Goal: Task Accomplishment & Management: Use online tool/utility

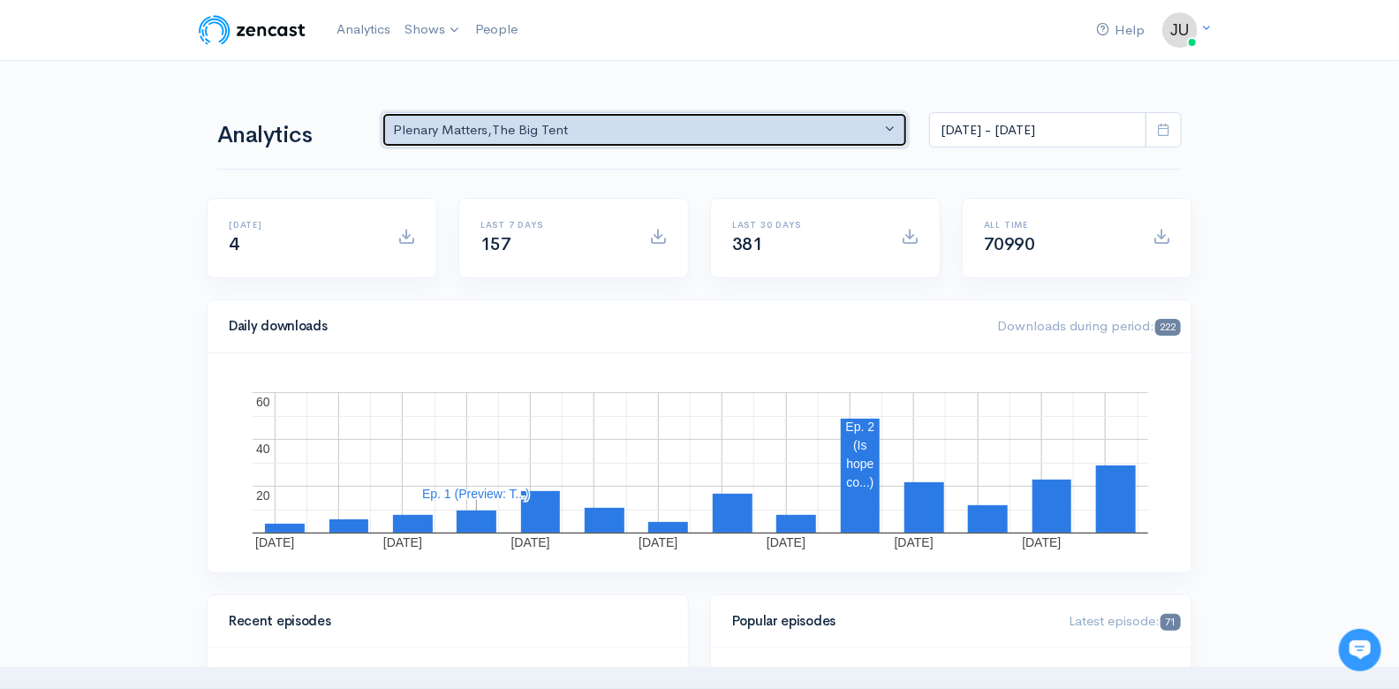
click at [892, 125] on button "Plenary Matters , The Big Tent" at bounding box center [645, 130] width 526 height 36
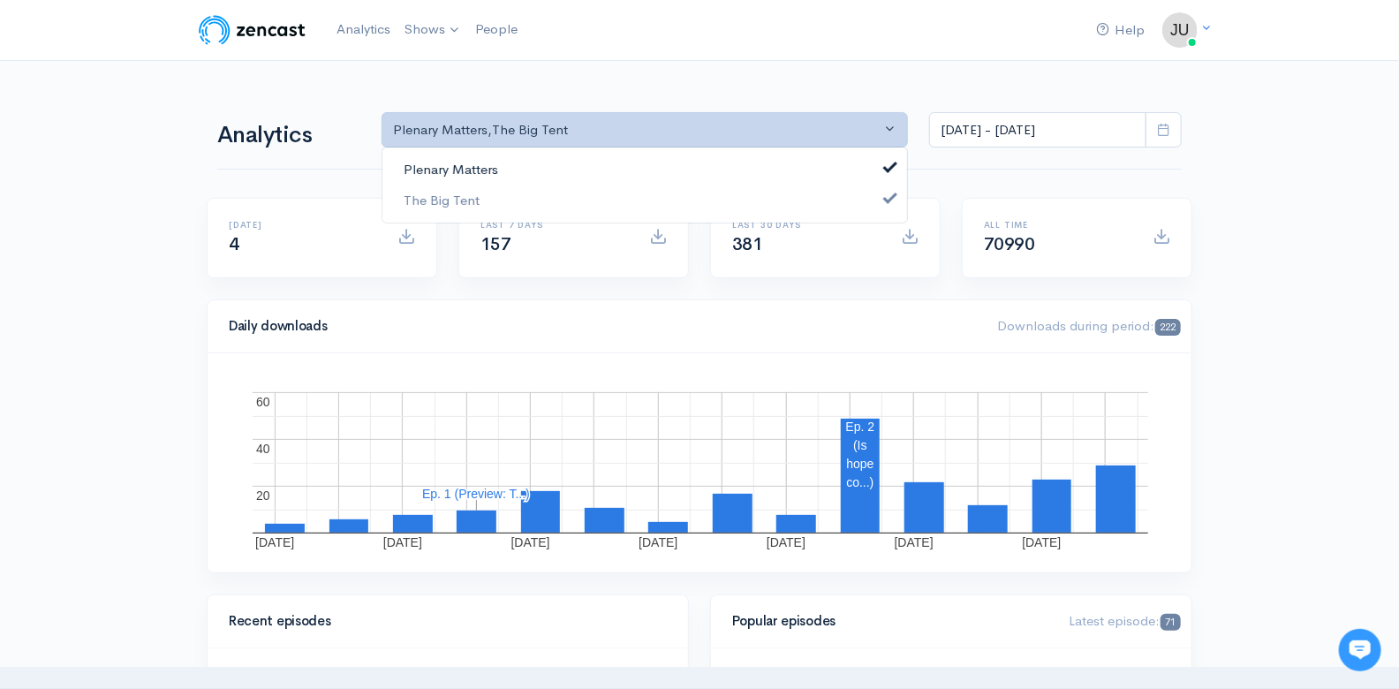
click at [808, 169] on link "Plenary Matters" at bounding box center [644, 170] width 525 height 31
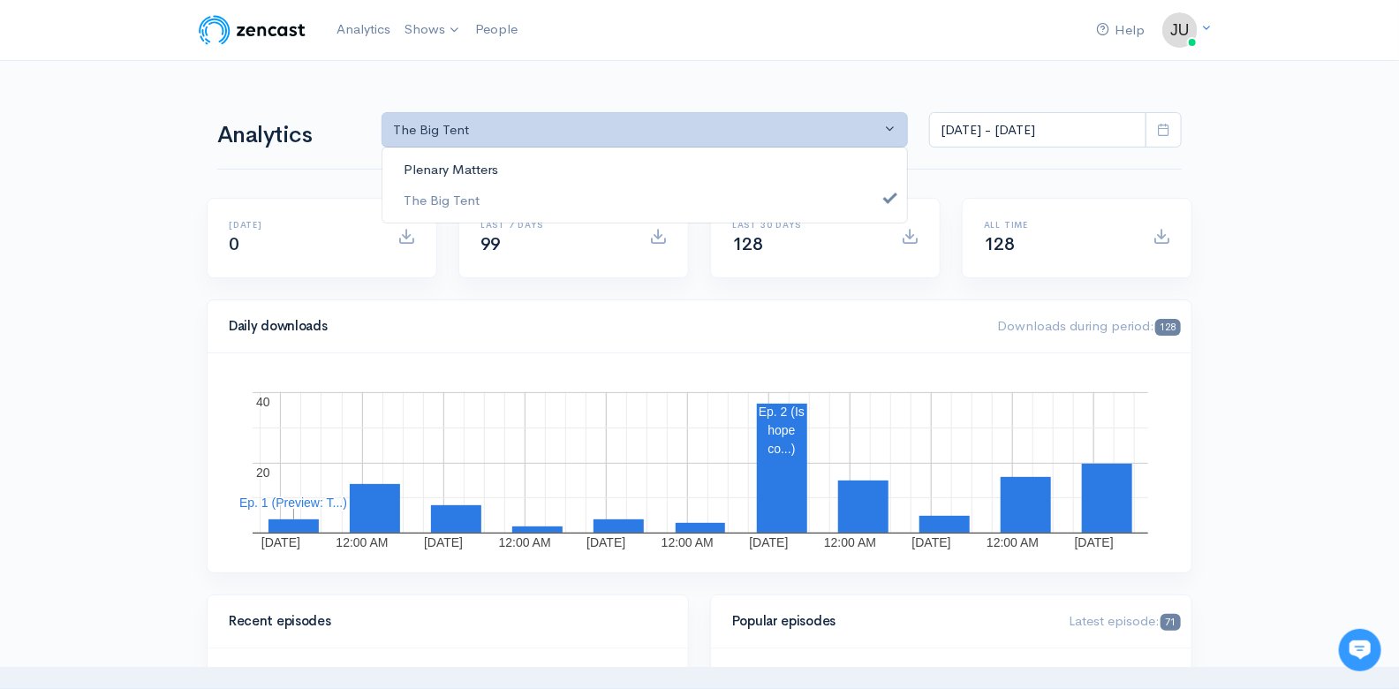
click at [787, 169] on link "Plenary Matters" at bounding box center [644, 170] width 525 height 31
select select "8109"
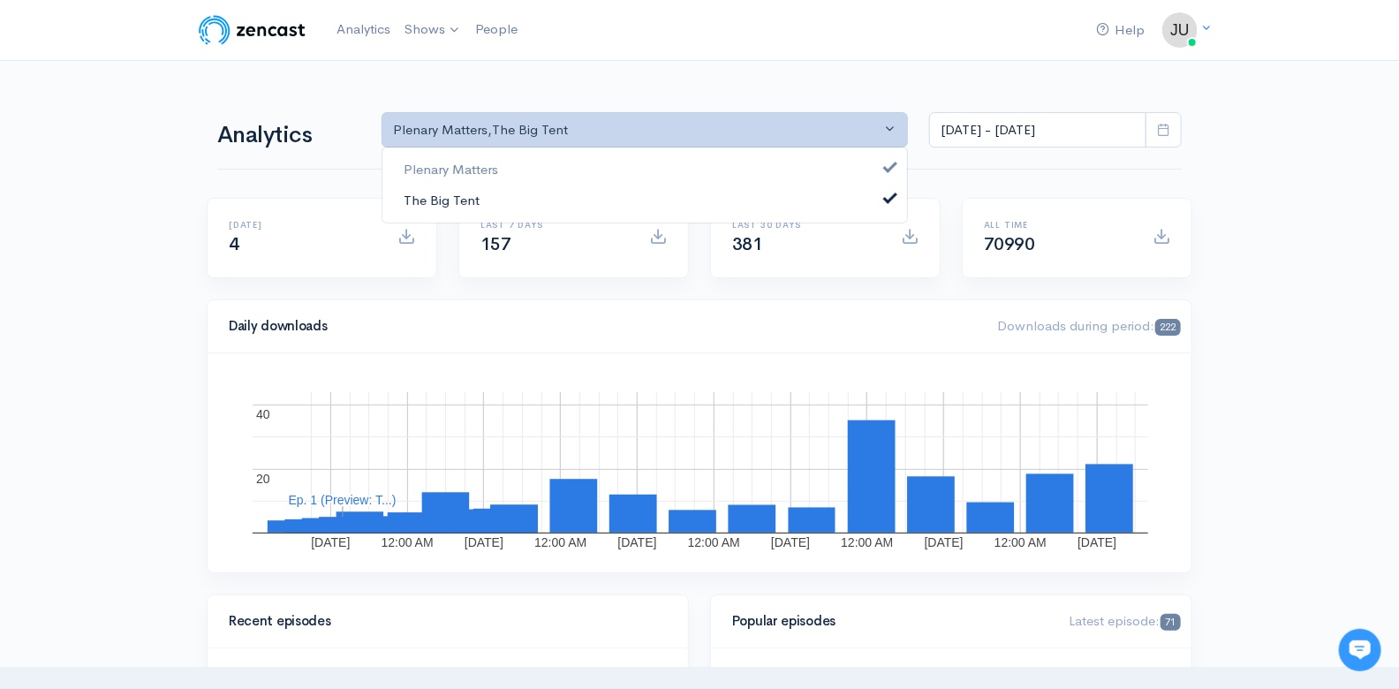
click at [891, 193] on span at bounding box center [890, 195] width 7 height 13
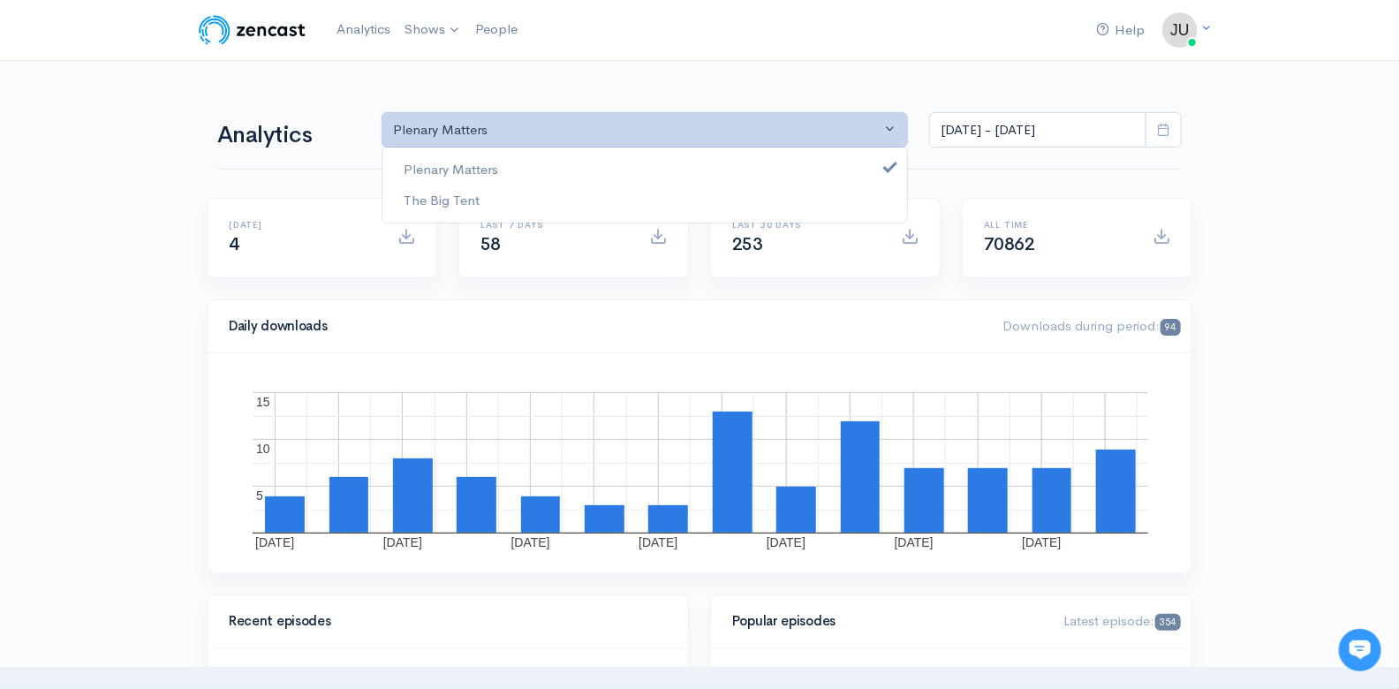
click at [1164, 129] on icon at bounding box center [1163, 129] width 13 height 13
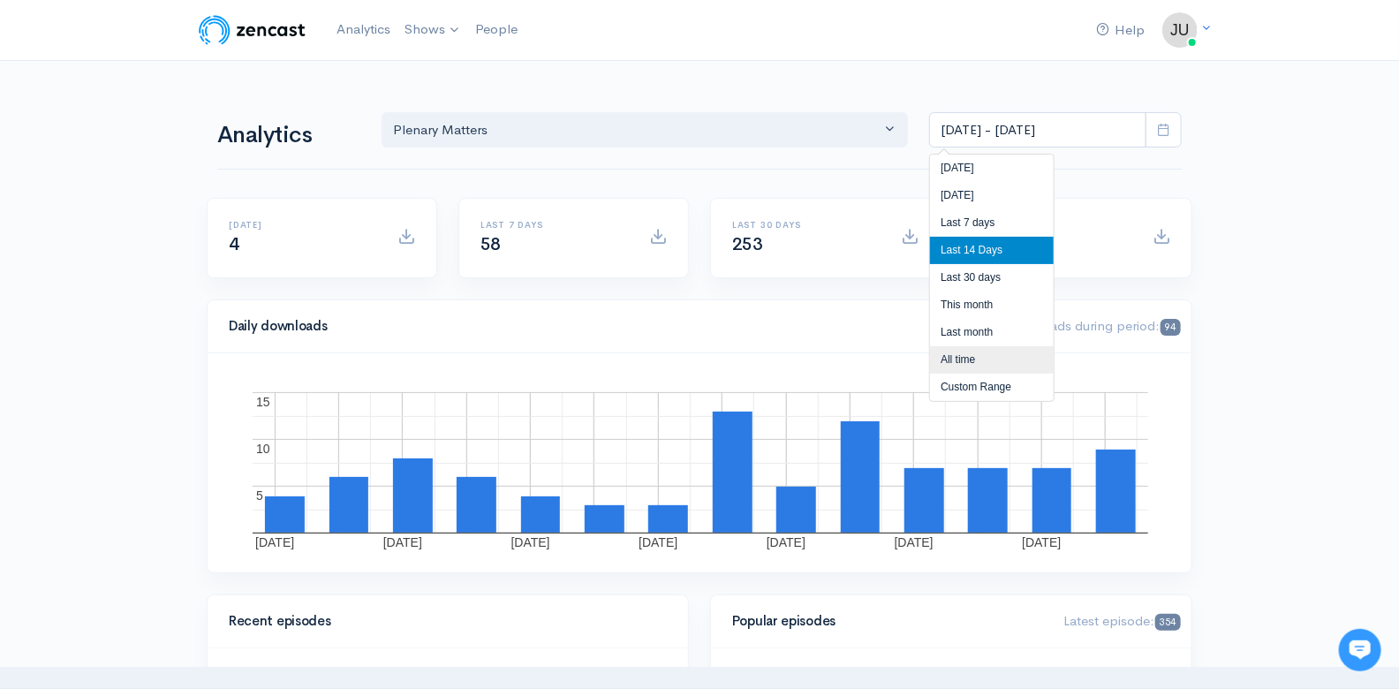
click at [981, 362] on li "All time" at bounding box center [992, 359] width 124 height 27
type input "[DATE] - [DATE]"
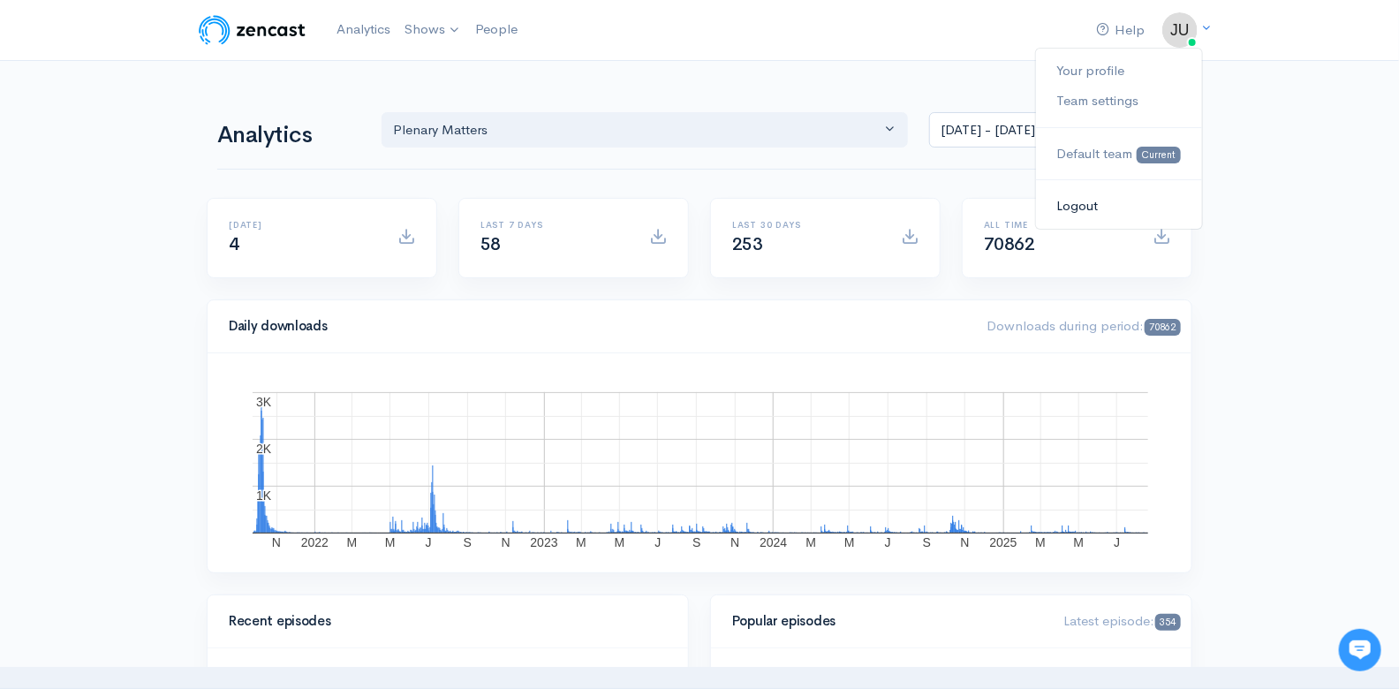
click at [1081, 207] on link "Logout" at bounding box center [1119, 206] width 166 height 31
